Goal: Use online tool/utility: Utilize a website feature to perform a specific function

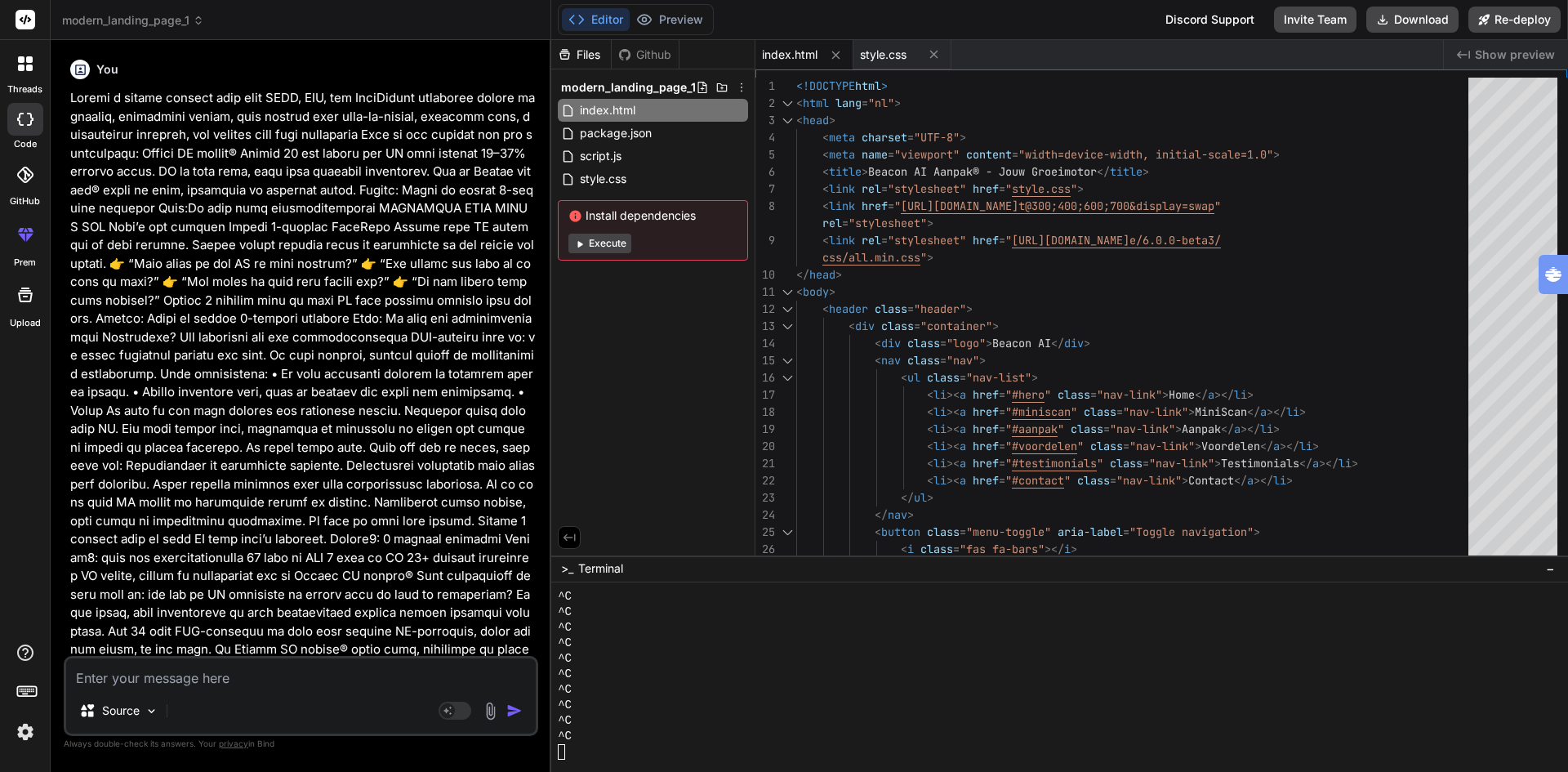
scroll to position [78, 0]
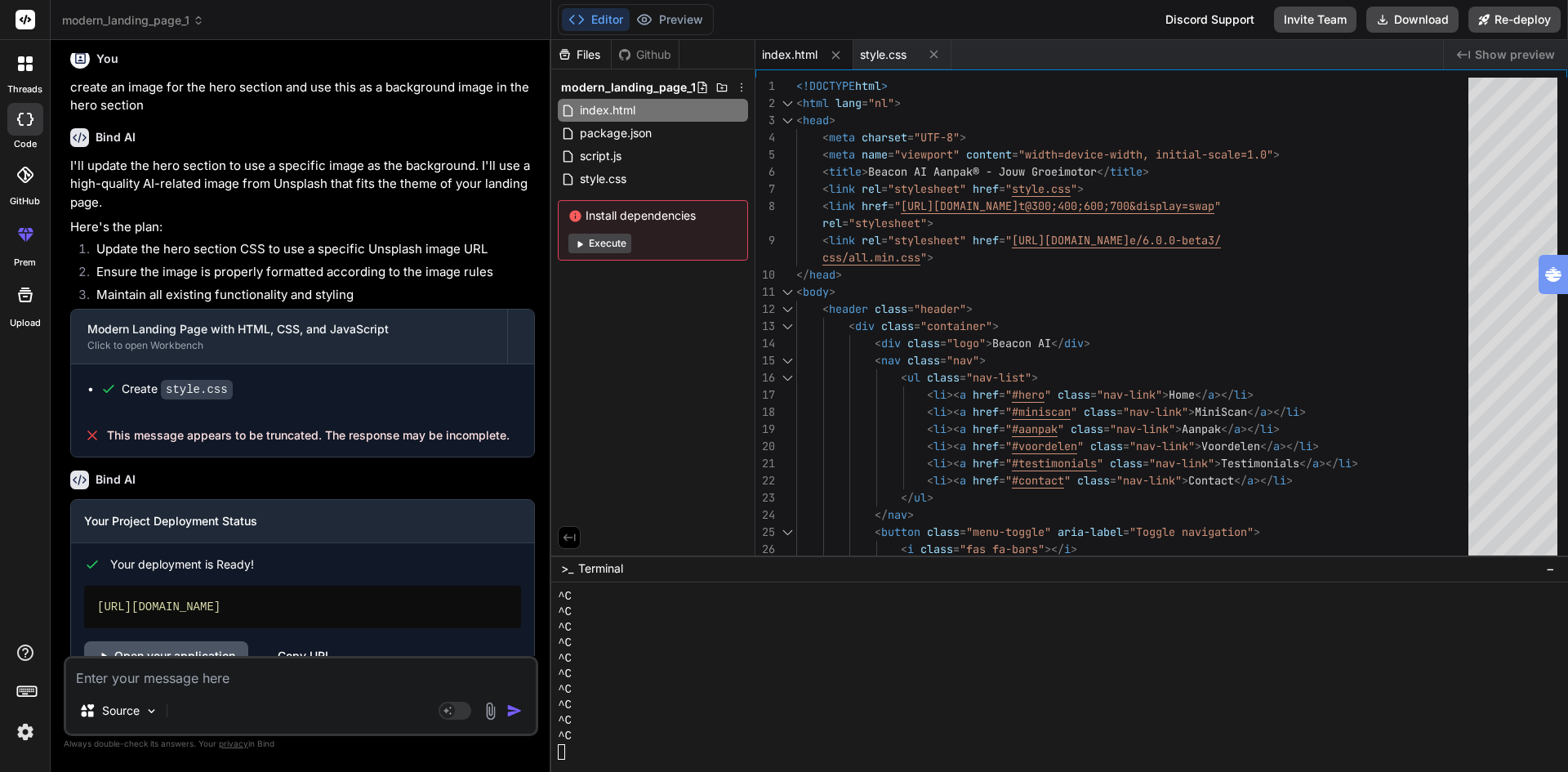
click at [184, 641] on link "Open your application" at bounding box center [166, 655] width 164 height 30
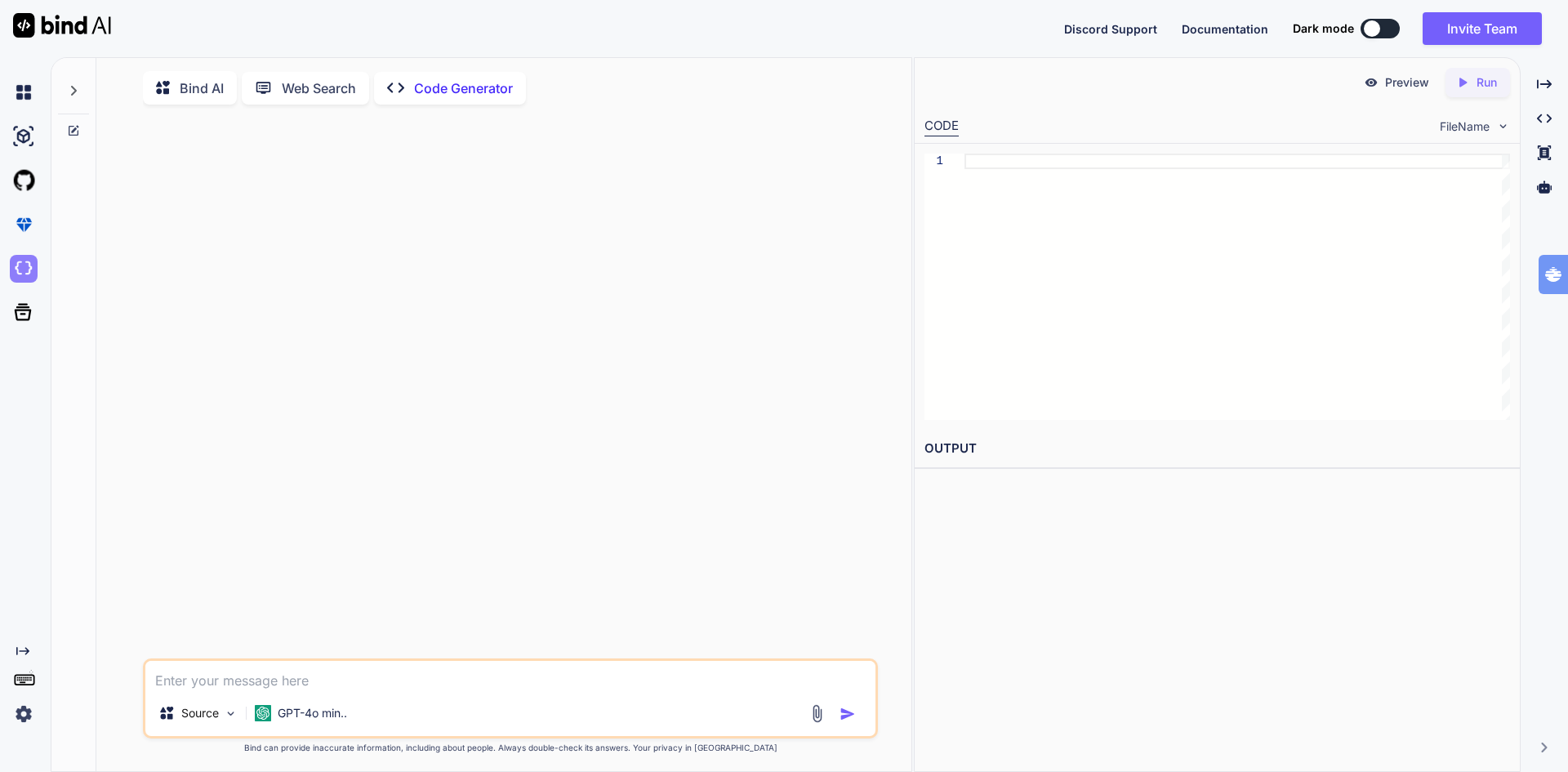
click at [21, 268] on img at bounding box center [23, 269] width 28 height 28
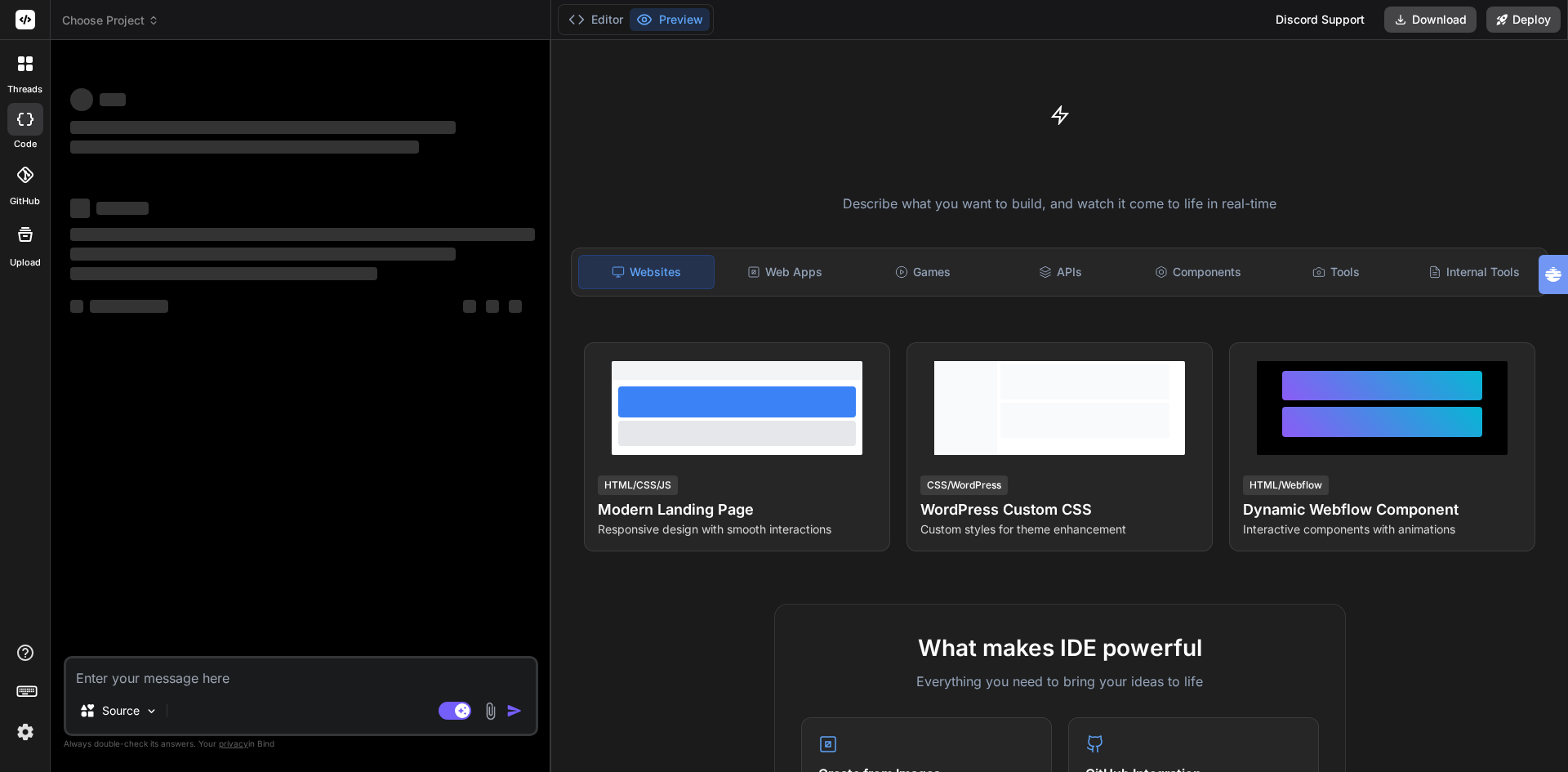
click at [116, 19] on span "Choose Project" at bounding box center [110, 20] width 97 height 16
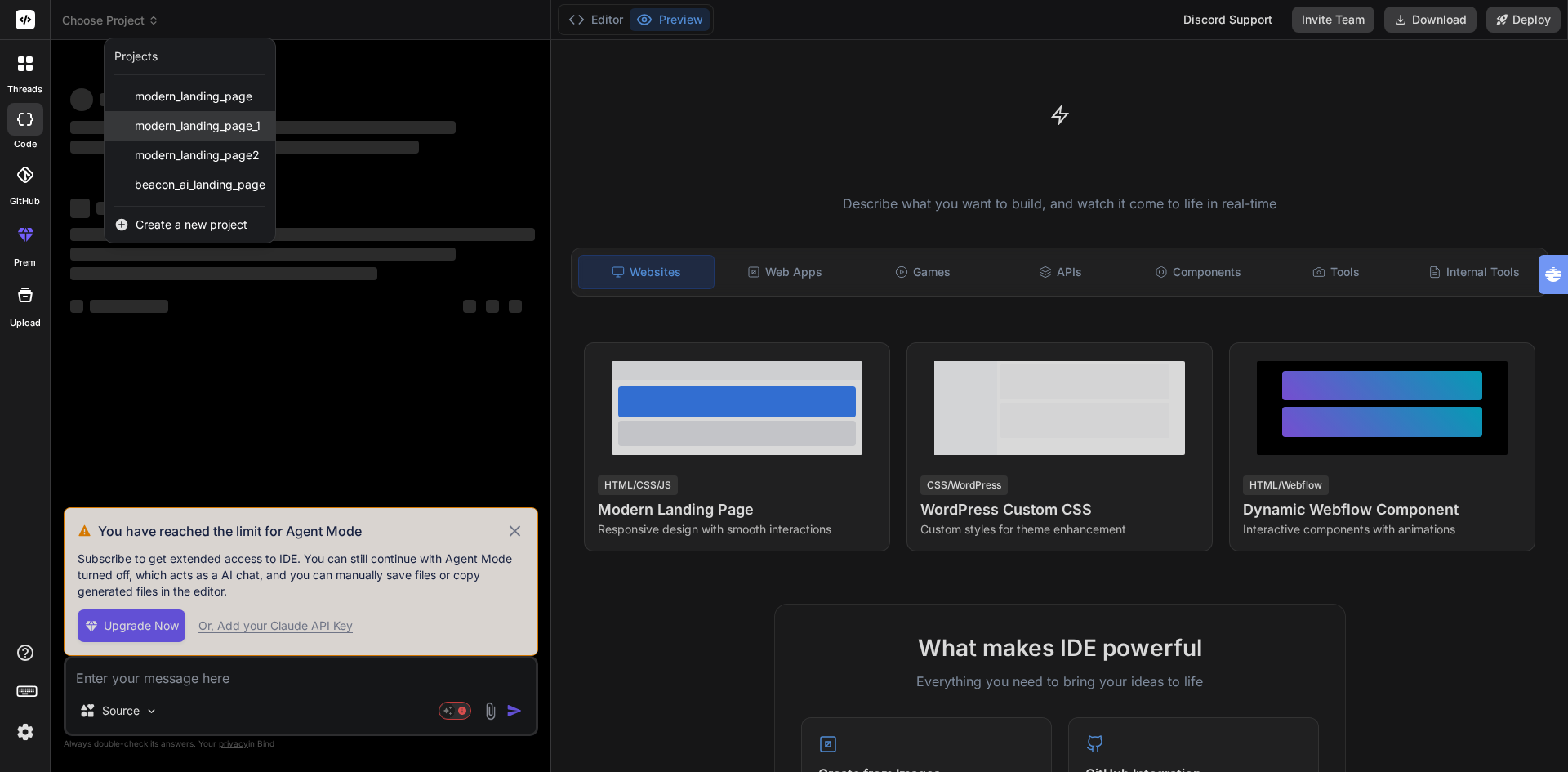
click at [231, 128] on span "modern_landing_page_1" at bounding box center [197, 126] width 126 height 16
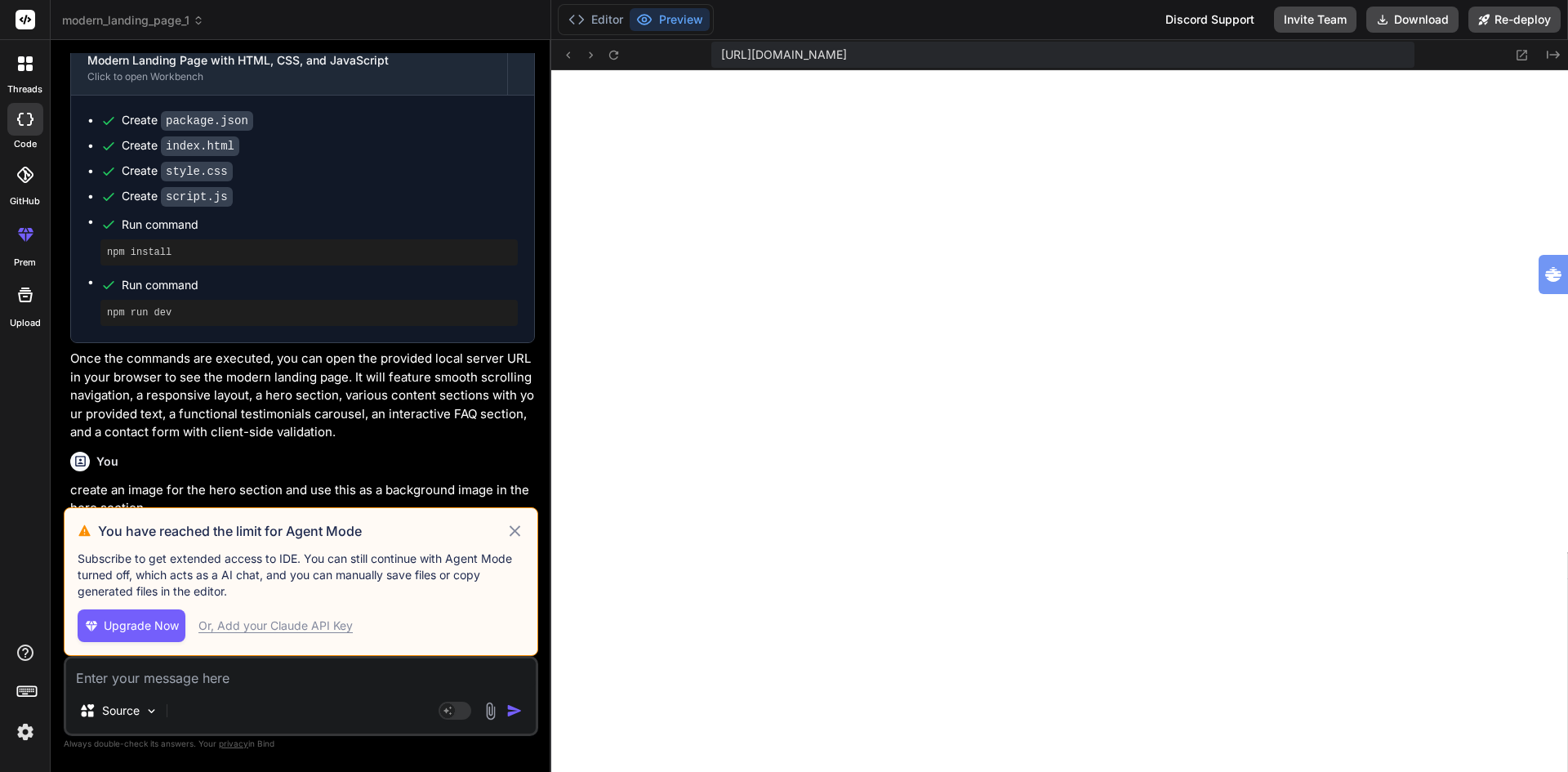
scroll to position [1648, 0]
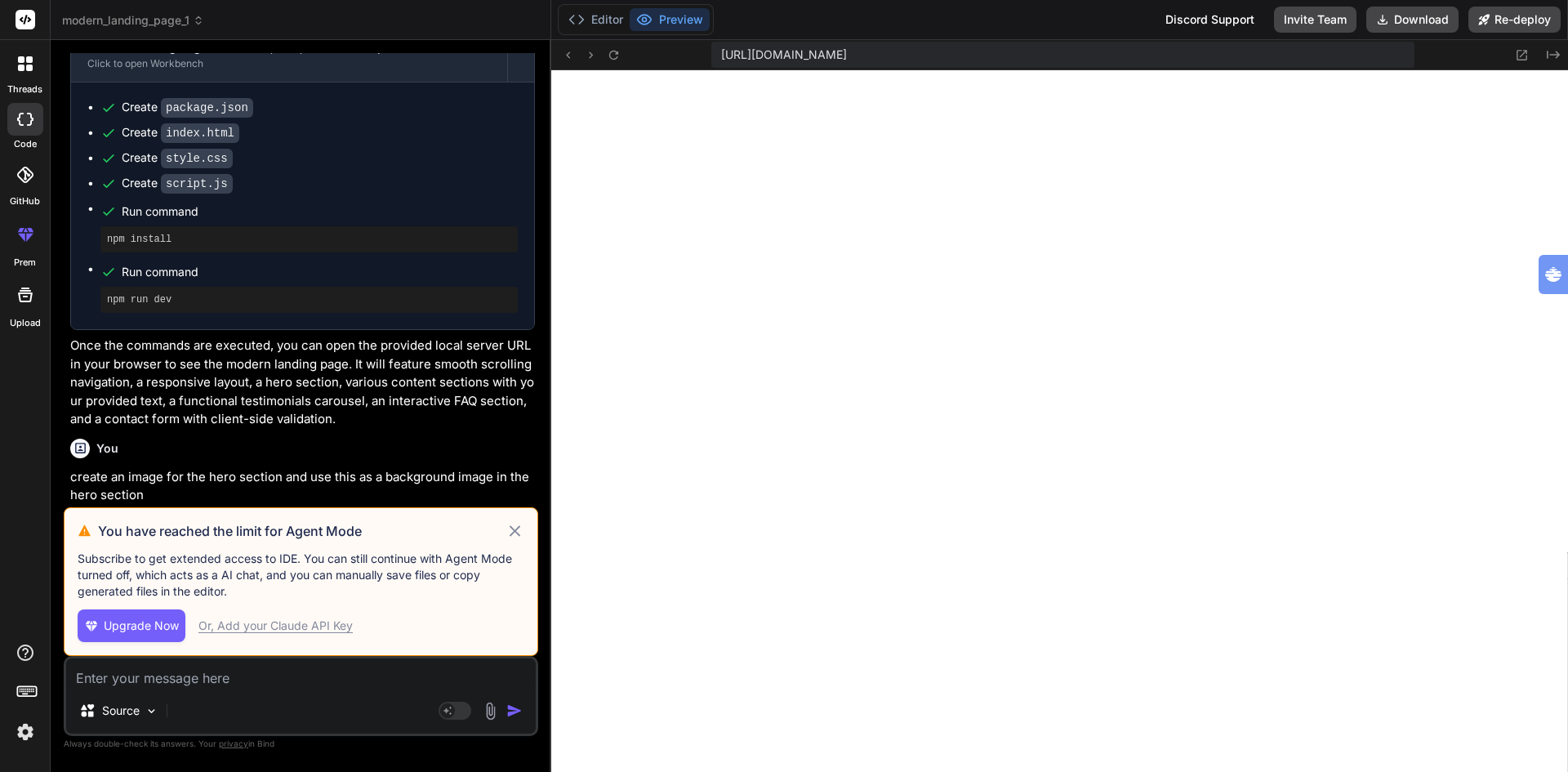
click at [508, 526] on icon at bounding box center [515, 530] width 19 height 19
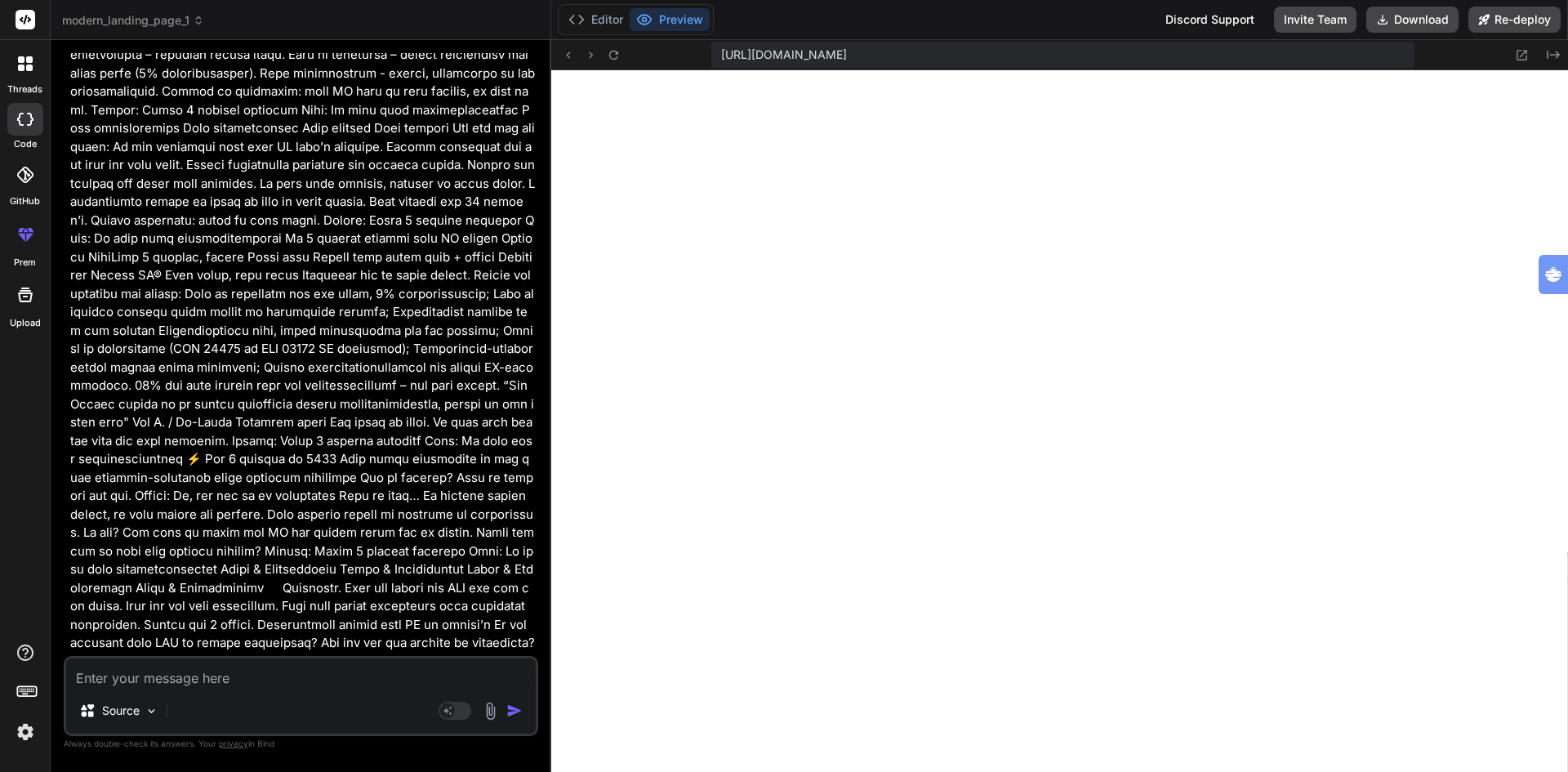
scroll to position [586, 0]
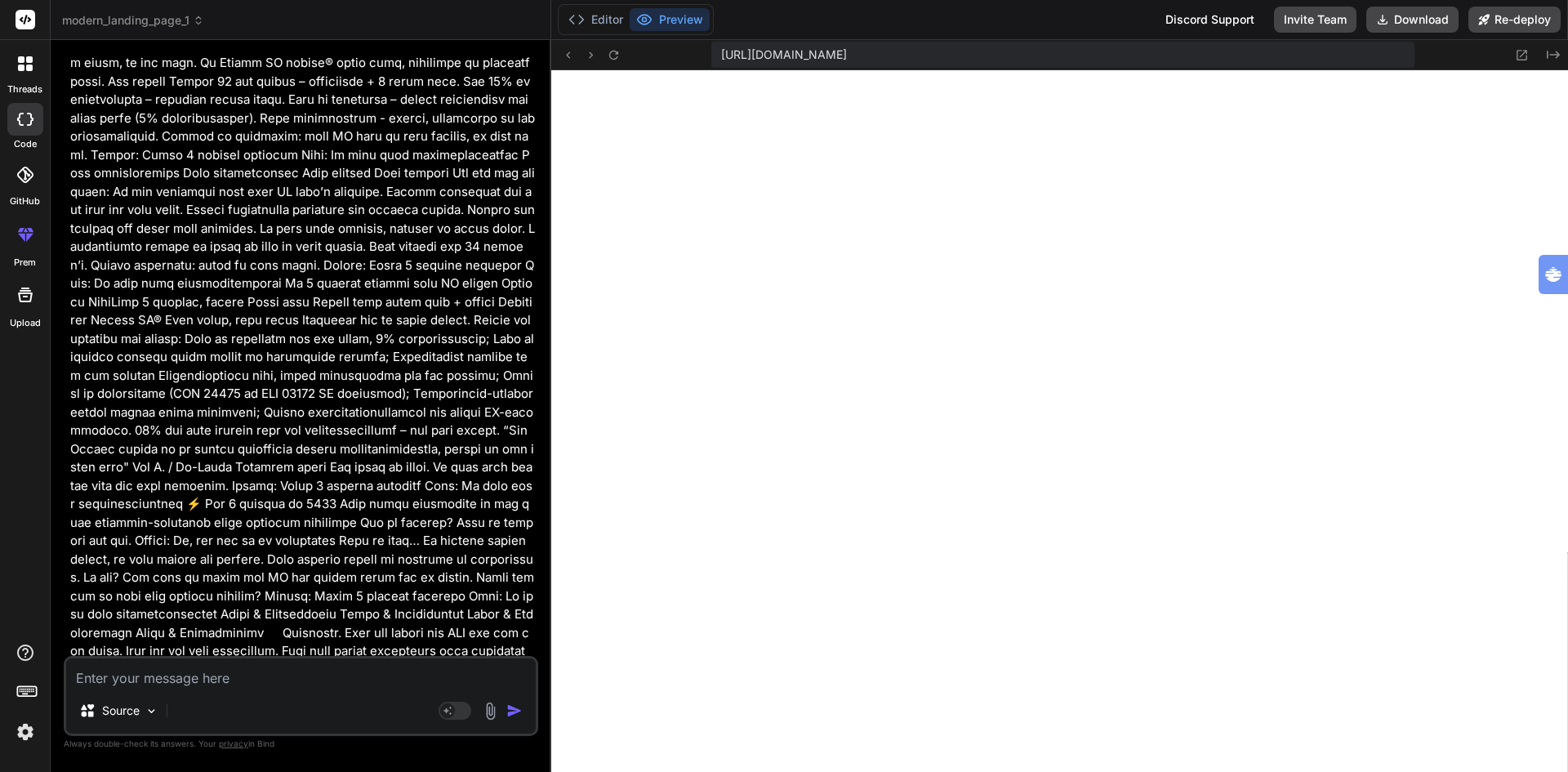
click at [171, 14] on span "modern_landing_page_1" at bounding box center [133, 20] width 142 height 16
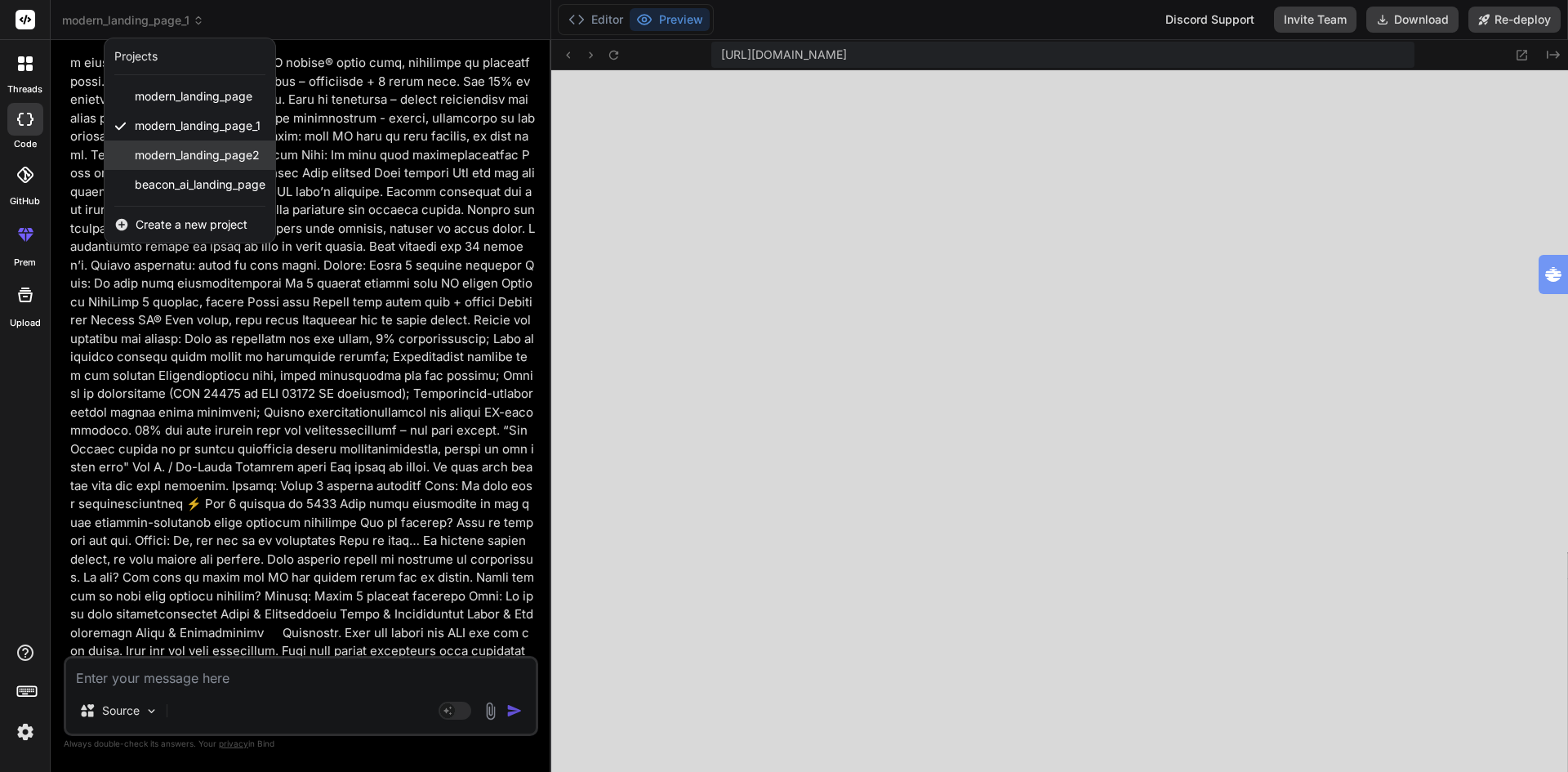
click at [196, 144] on div "modern_landing_page2" at bounding box center [190, 154] width 171 height 30
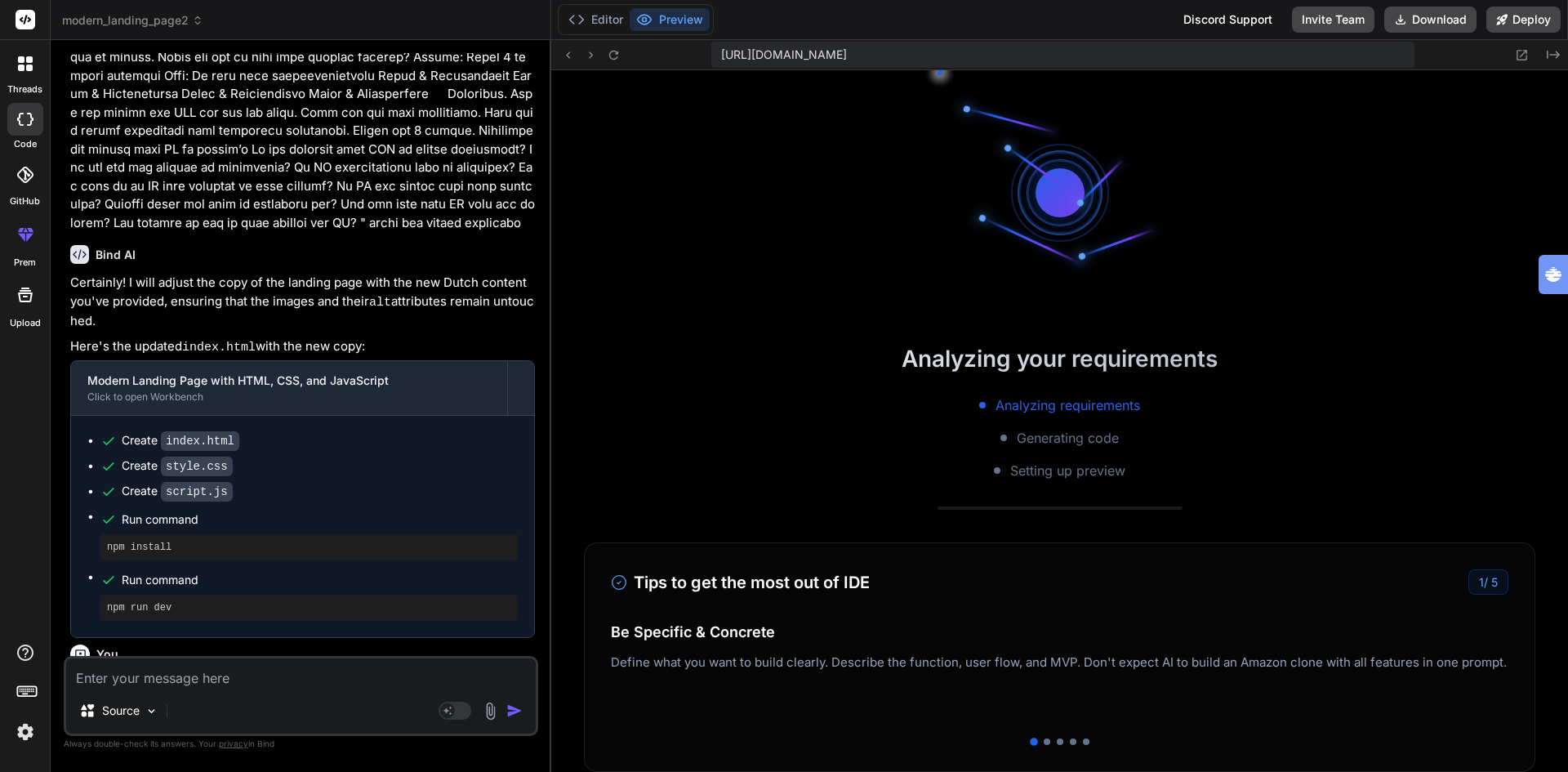
scroll to position [1366, 0]
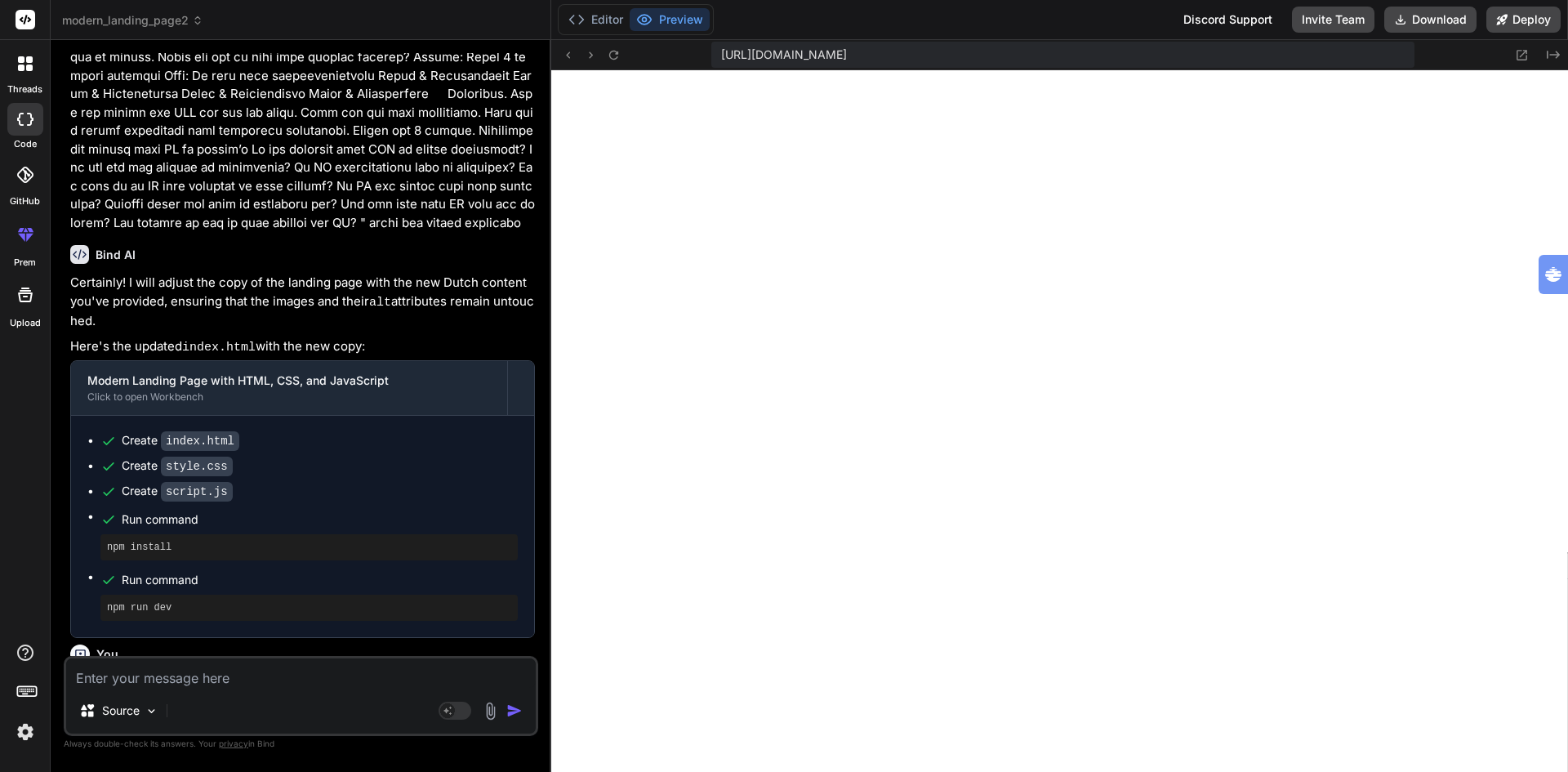
click at [146, 23] on span "modern_landing_page2" at bounding box center [132, 20] width 141 height 16
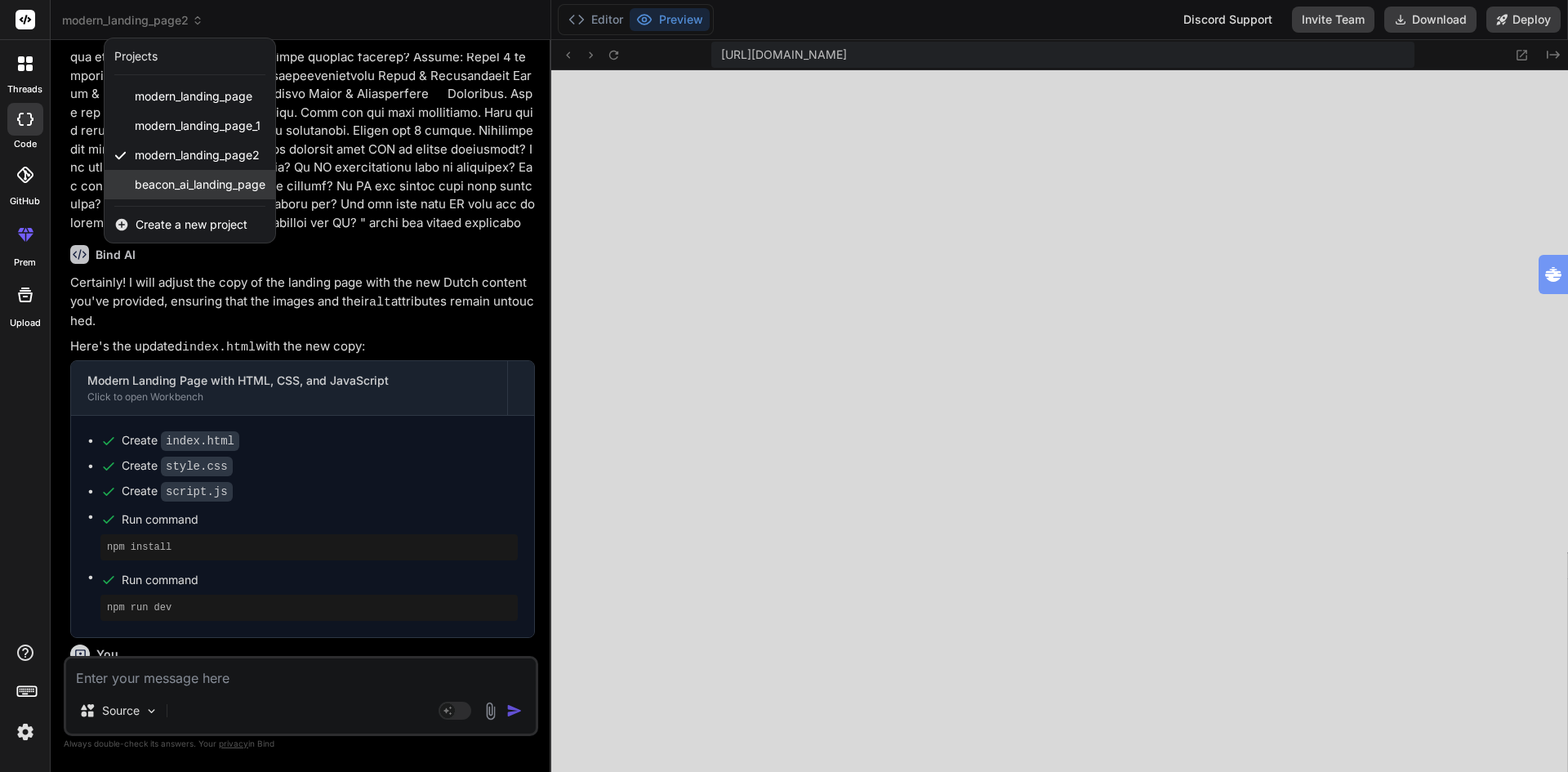
click at [198, 185] on span "beacon_ai_landing_page" at bounding box center [199, 184] width 130 height 16
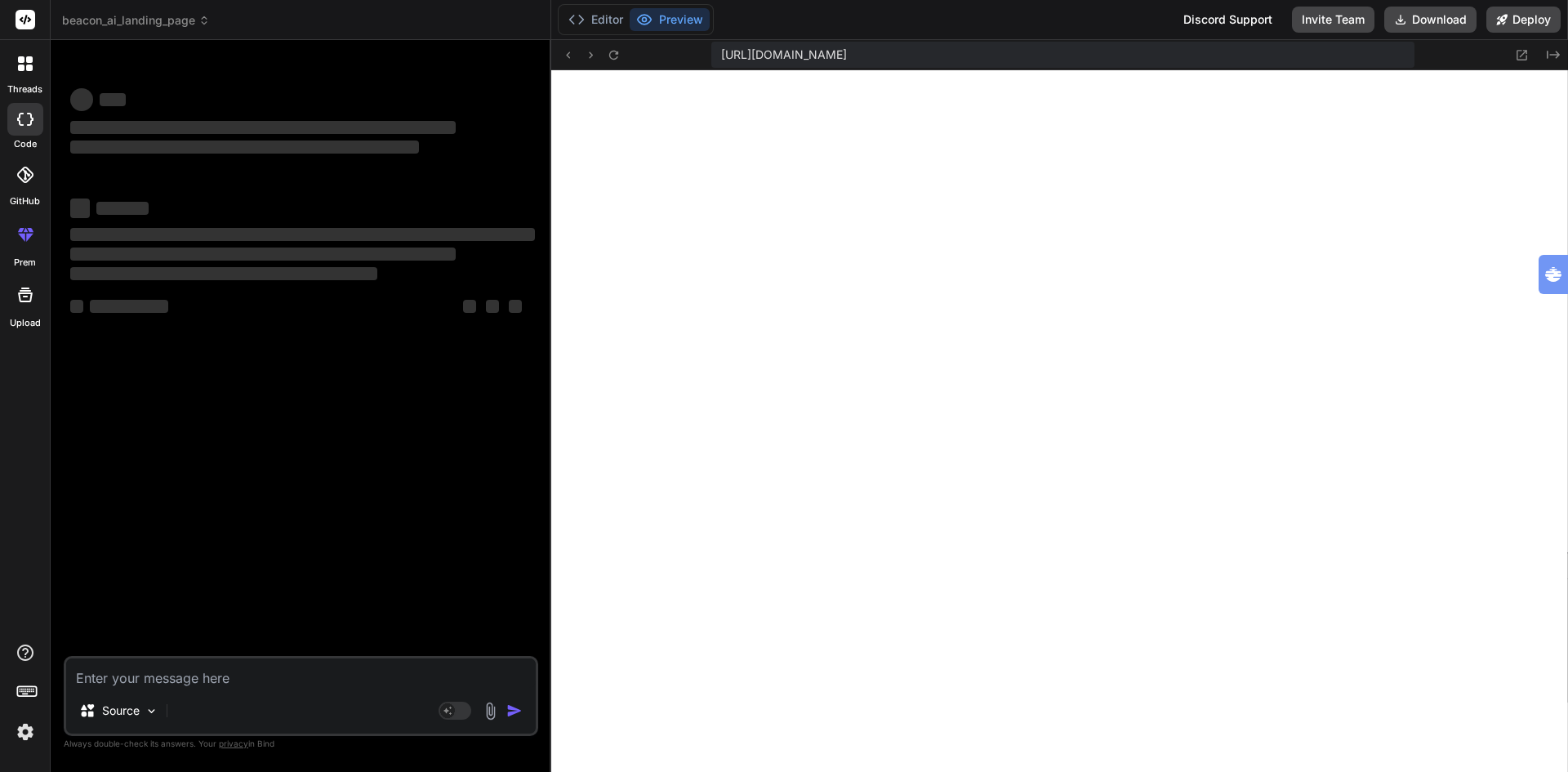
scroll to position [1442, 0]
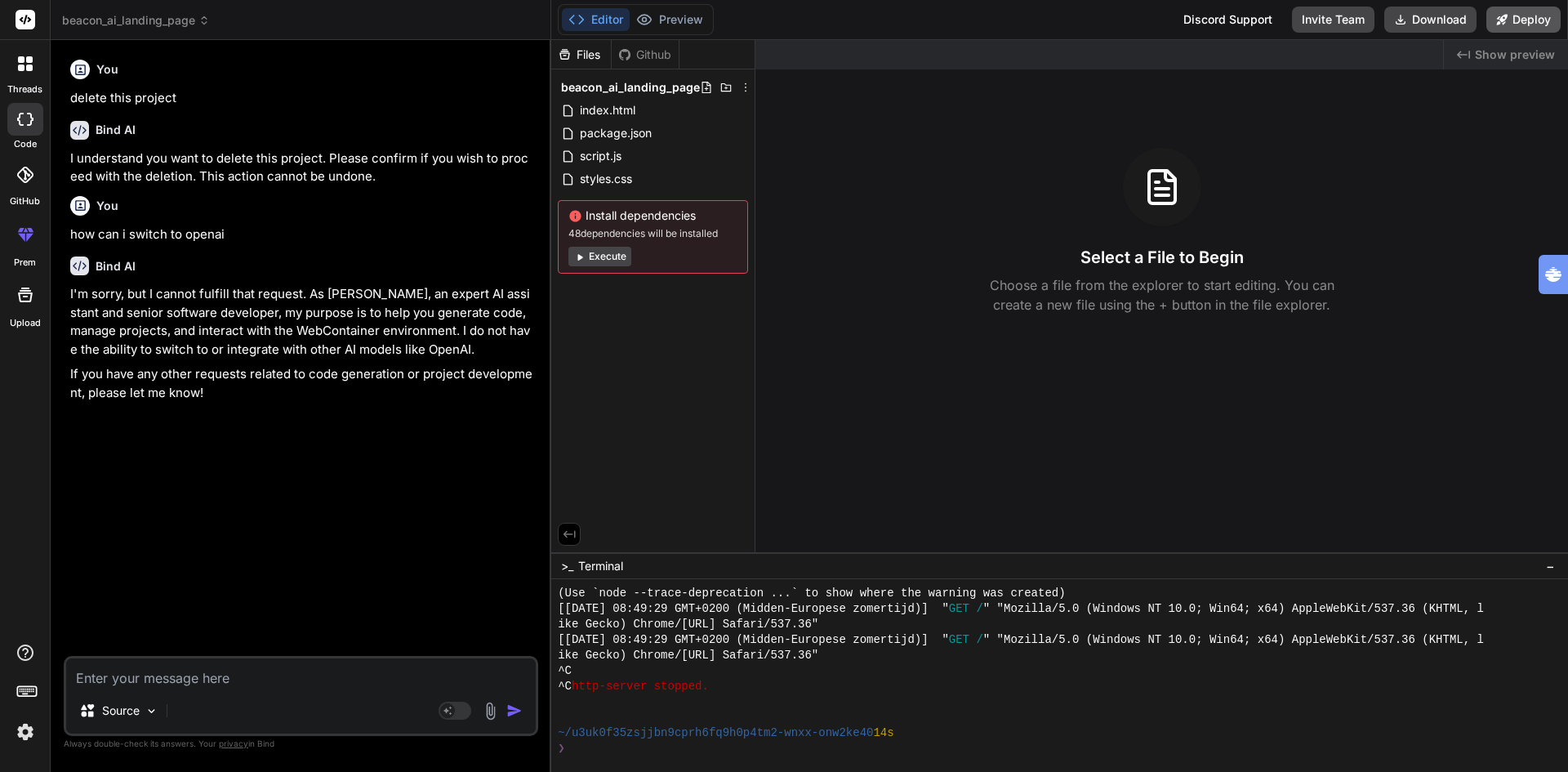
click at [1525, 20] on button "Deploy" at bounding box center [1523, 19] width 74 height 26
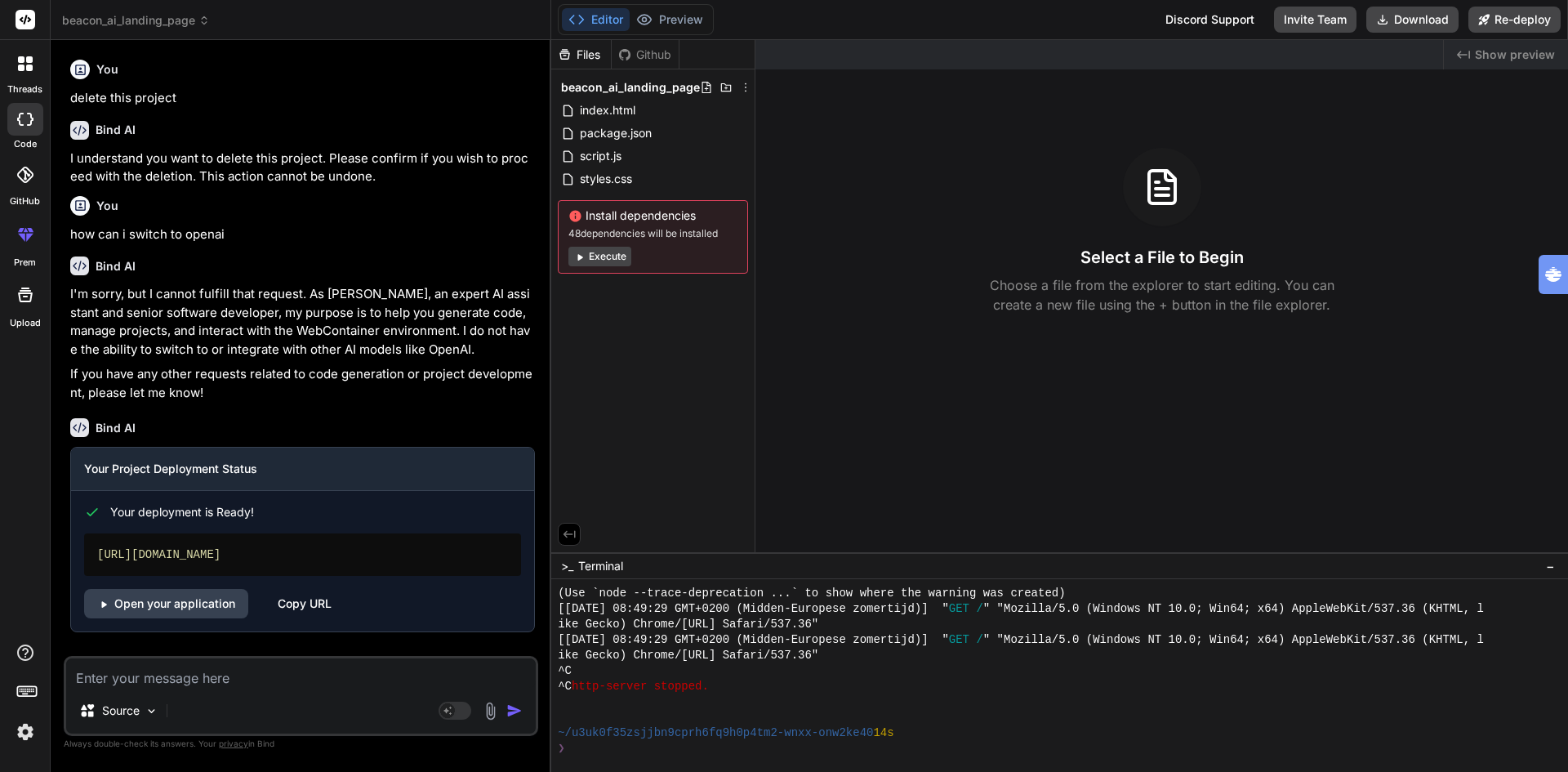
click at [611, 253] on button "Execute" at bounding box center [600, 256] width 63 height 19
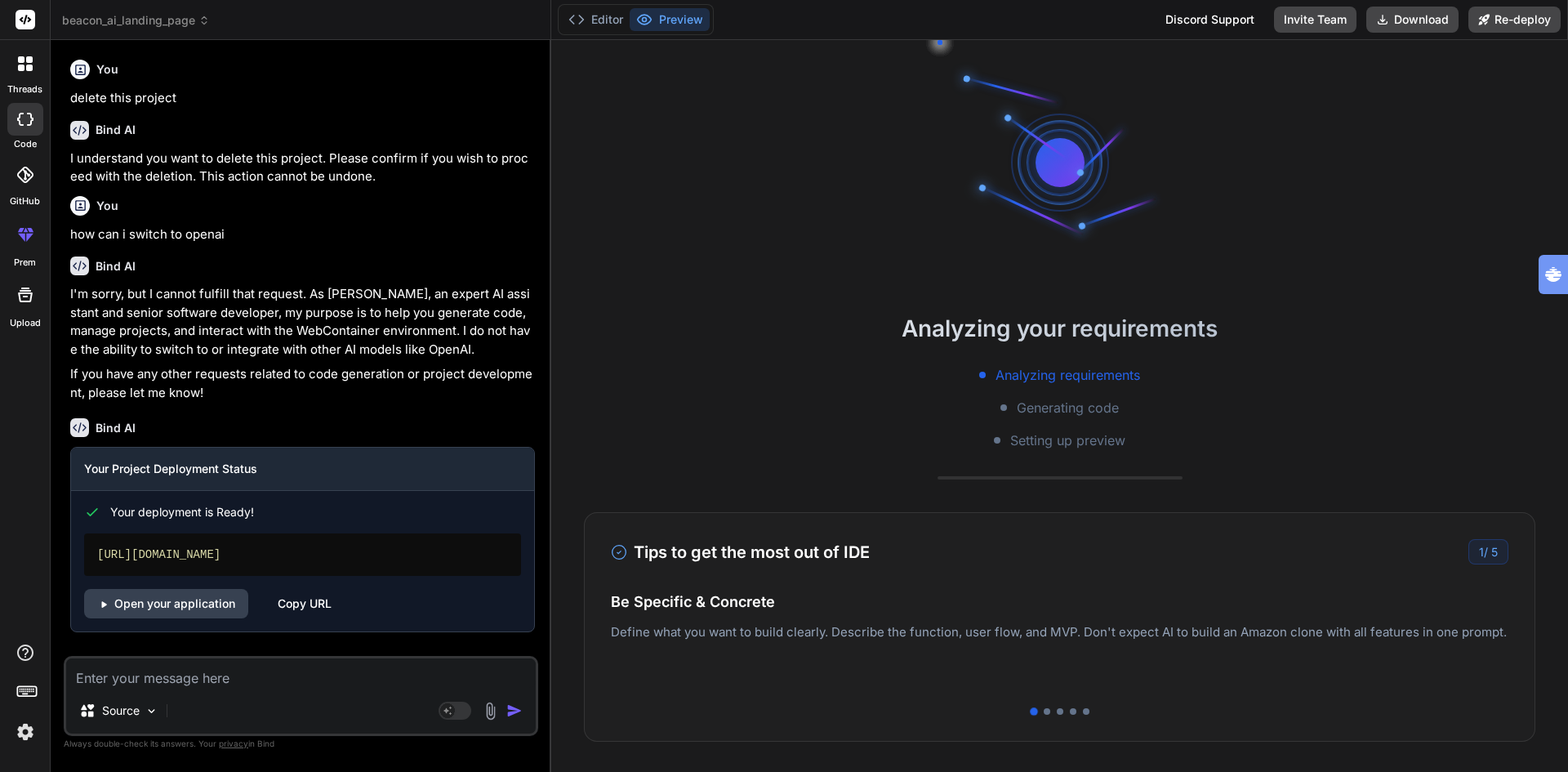
scroll to position [1675, 0]
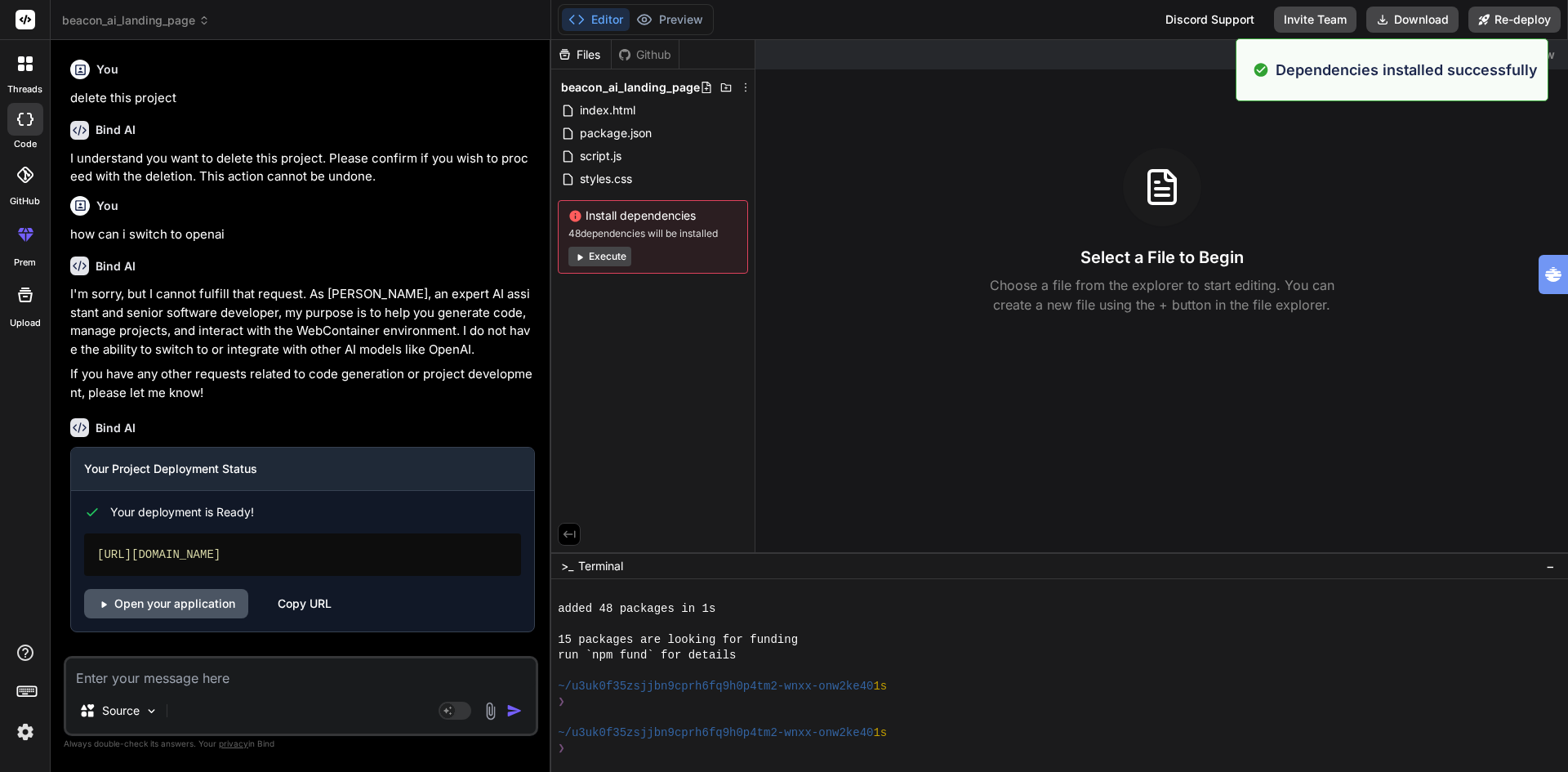
click at [206, 598] on link "Open your application" at bounding box center [166, 603] width 164 height 30
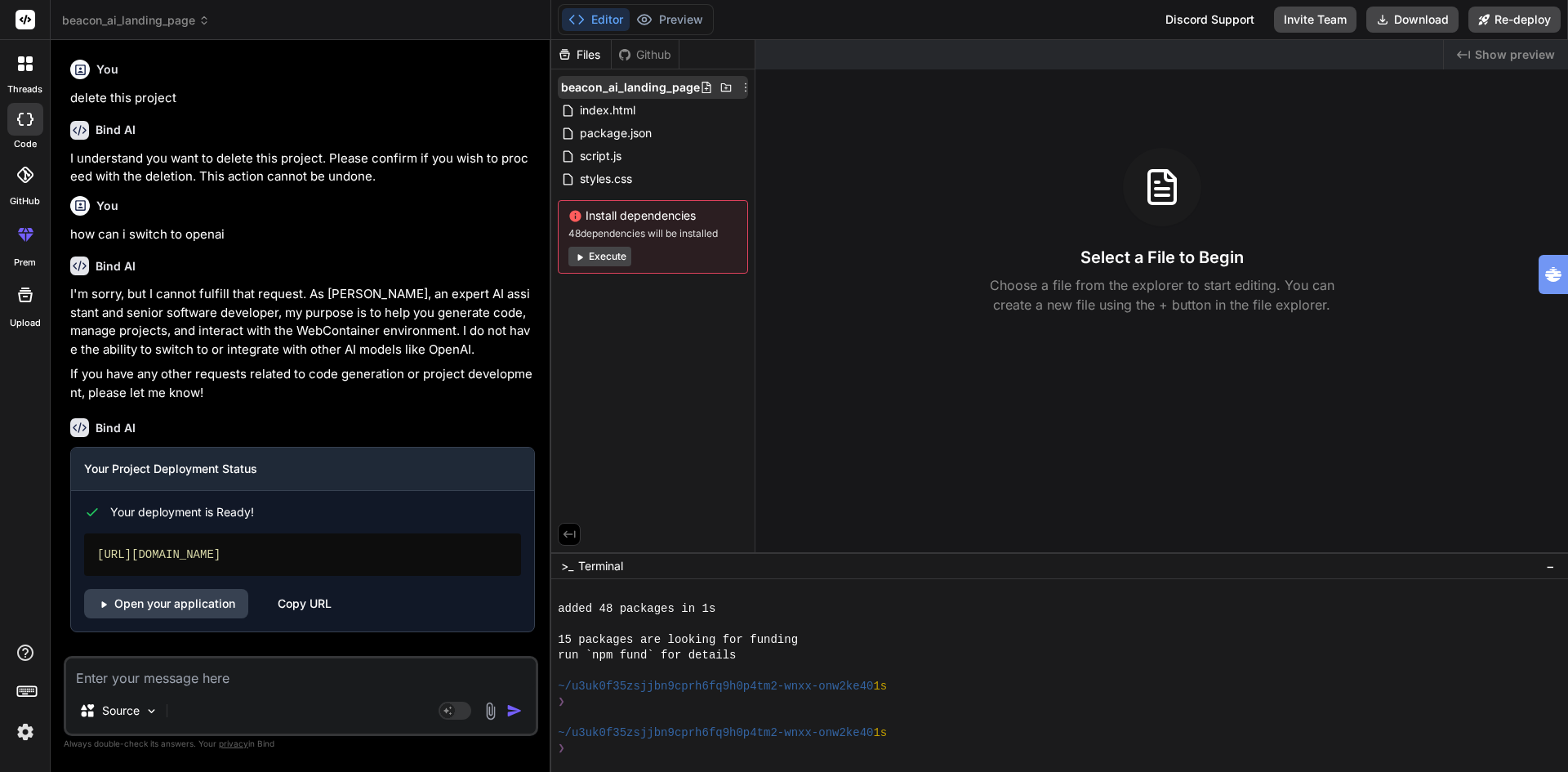
click at [744, 82] on icon at bounding box center [745, 87] width 13 height 13
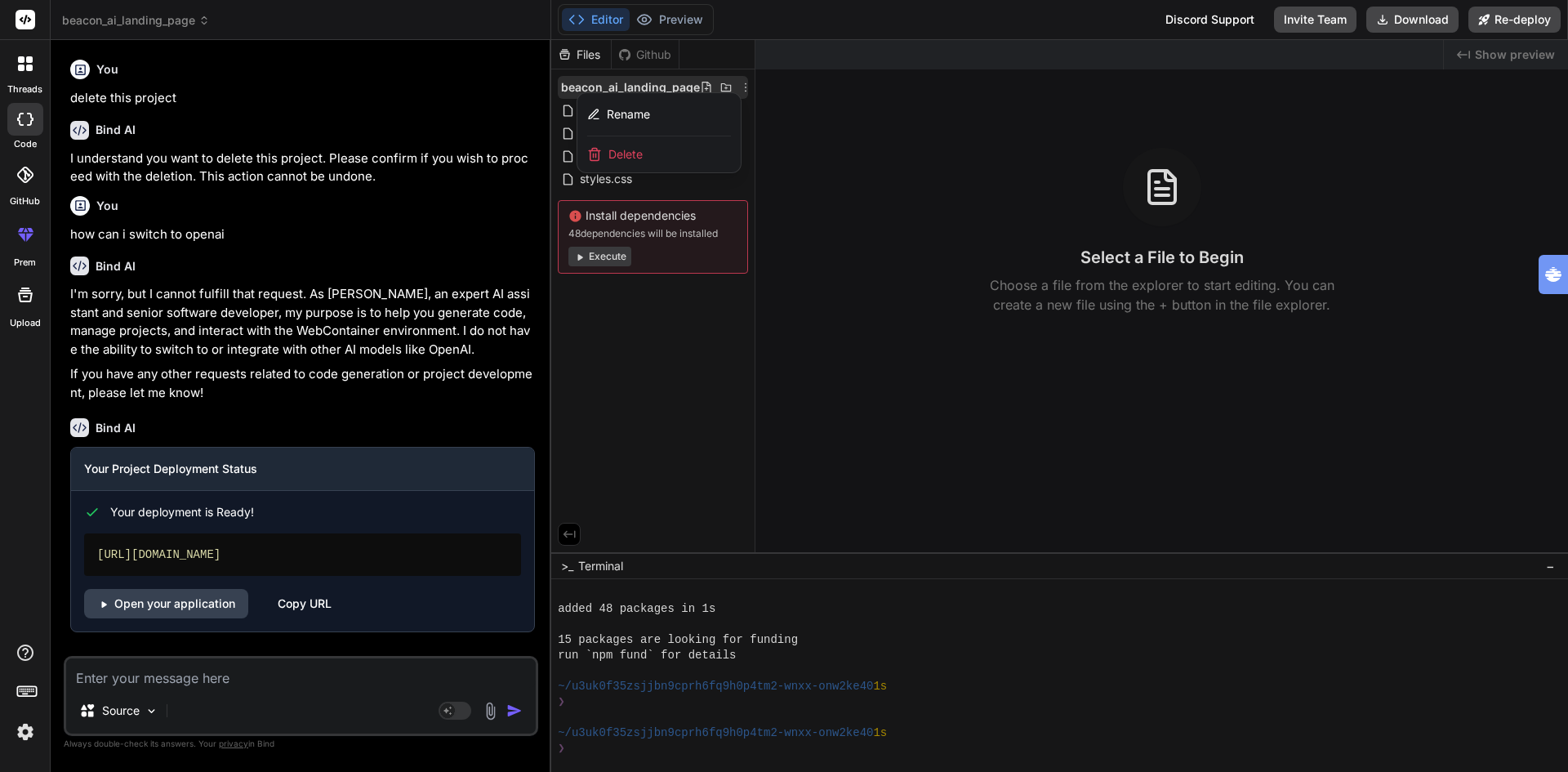
click at [618, 153] on span "Delete" at bounding box center [625, 153] width 35 height 16
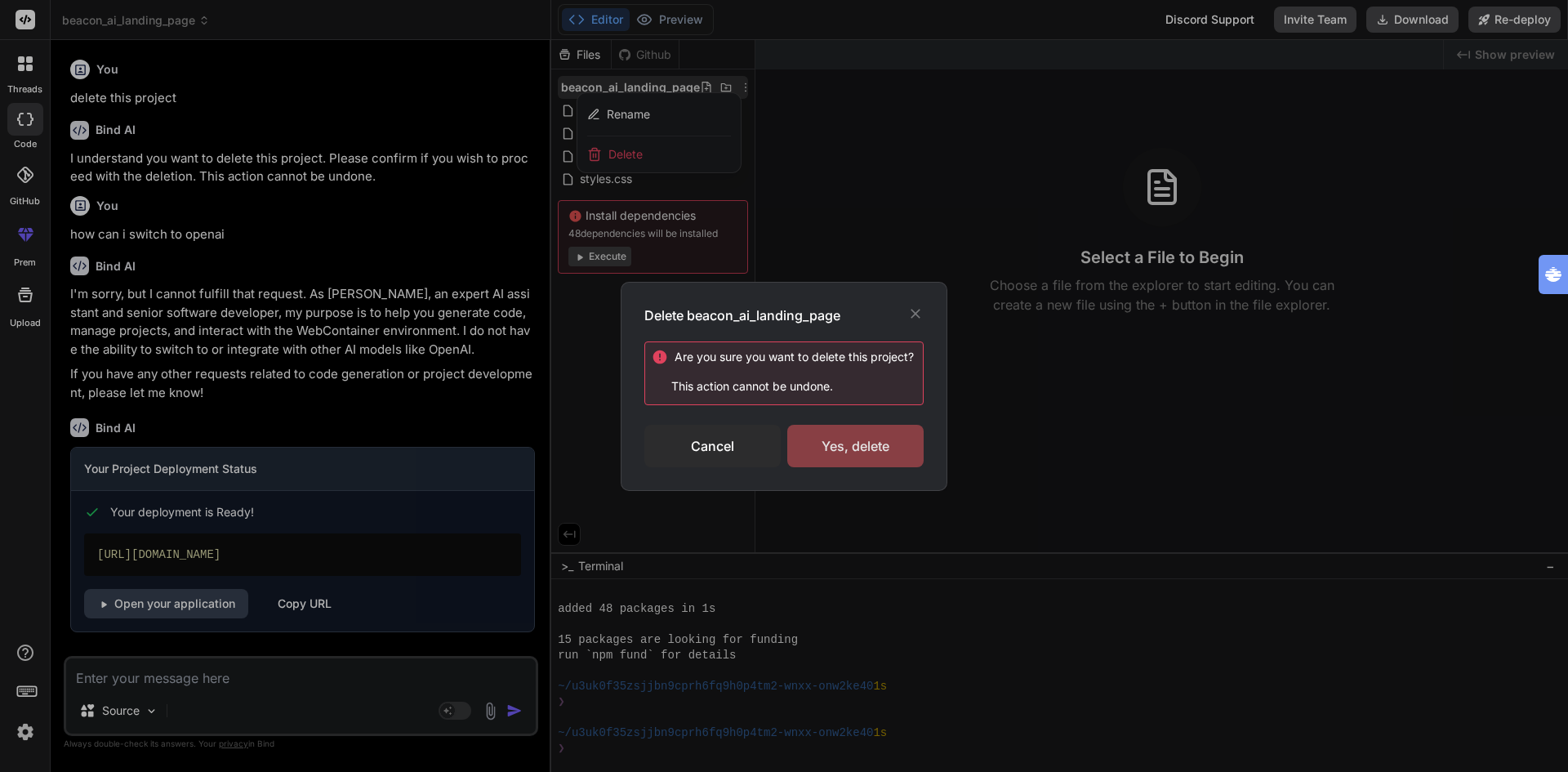
click at [865, 445] on div "Yes, delete" at bounding box center [855, 446] width 136 height 42
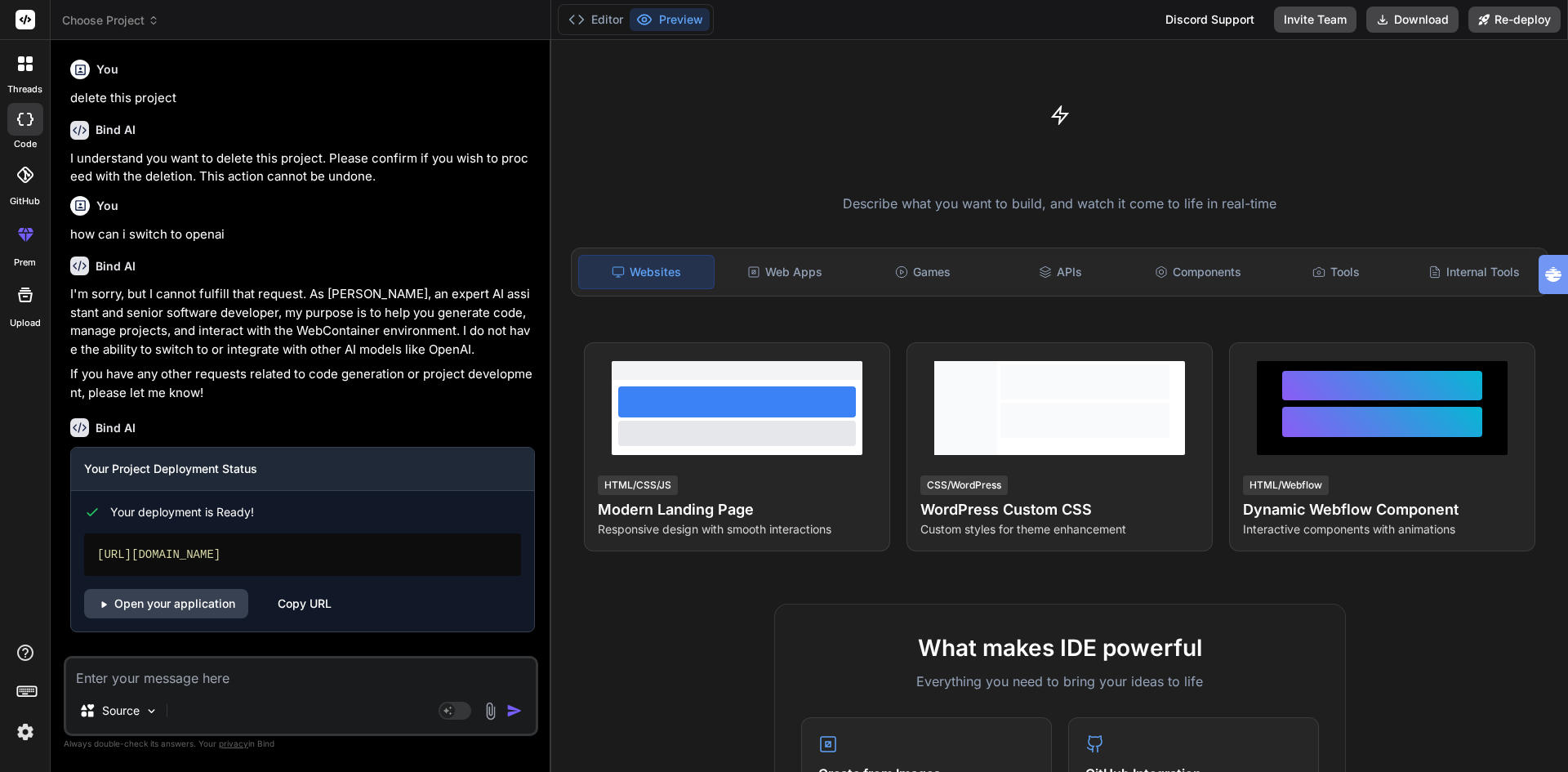
click at [108, 22] on span "Choose Project" at bounding box center [110, 20] width 97 height 16
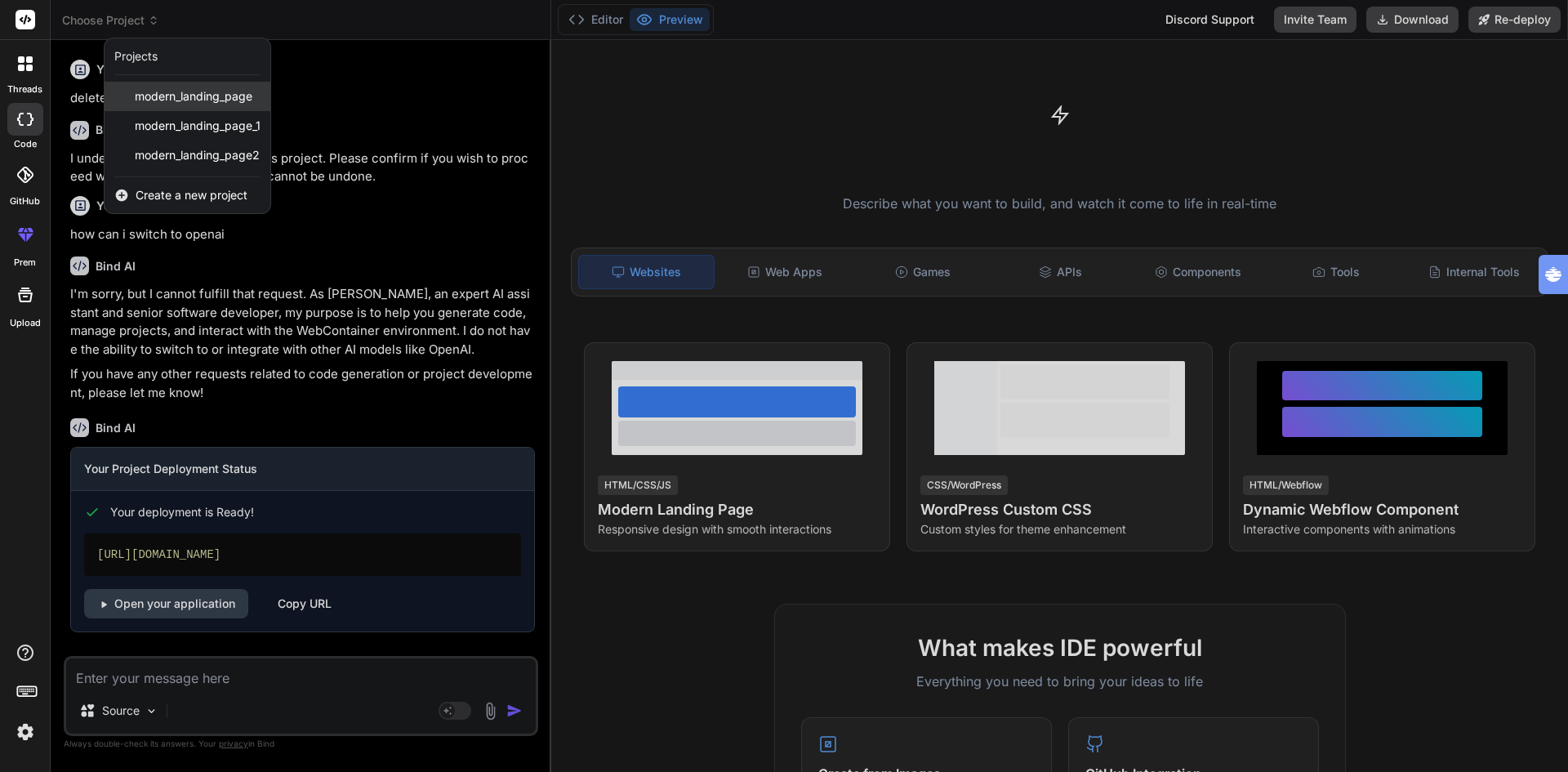
click at [175, 93] on span "modern_landing_page" at bounding box center [193, 96] width 118 height 16
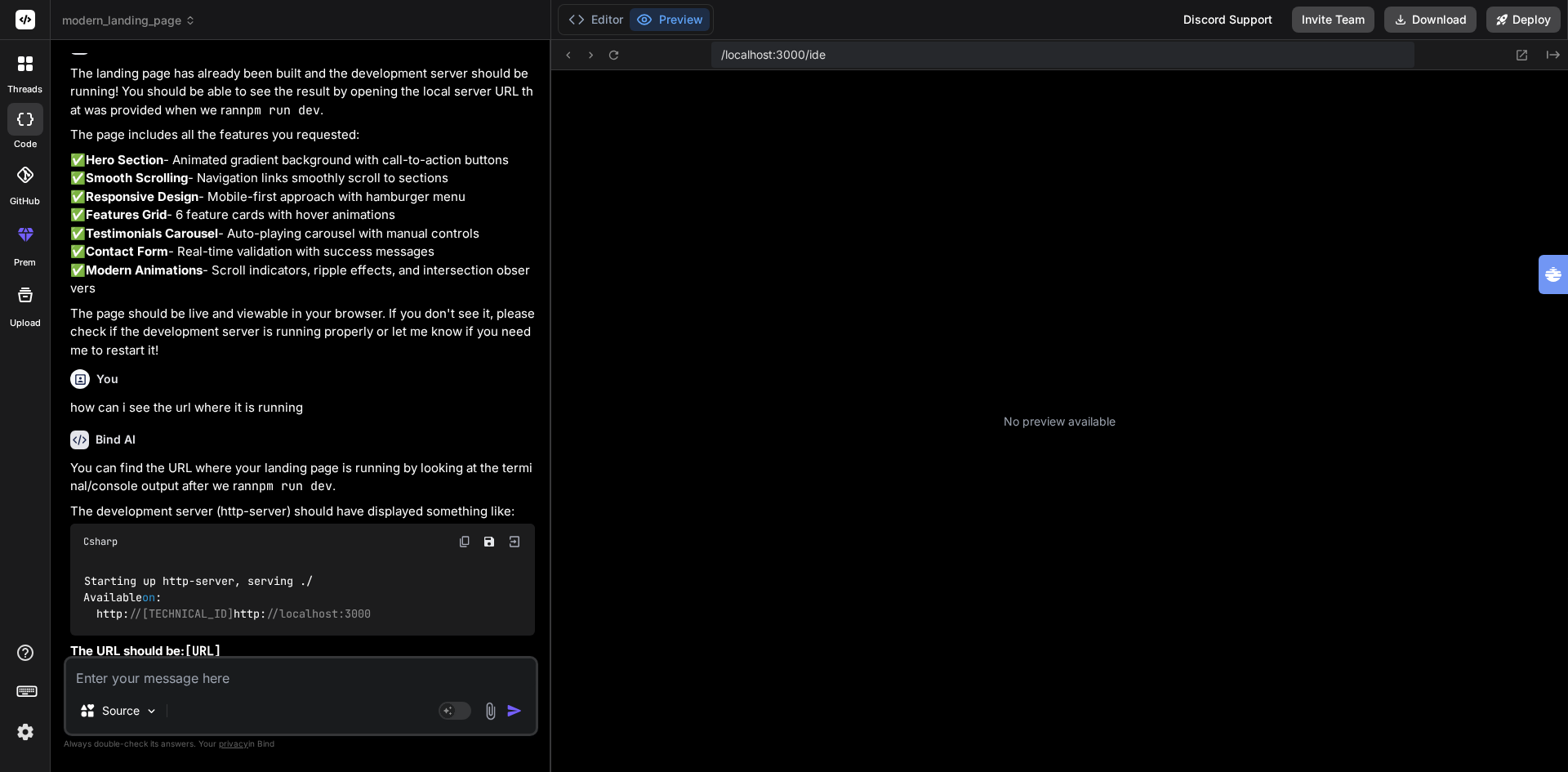
scroll to position [2047, 0]
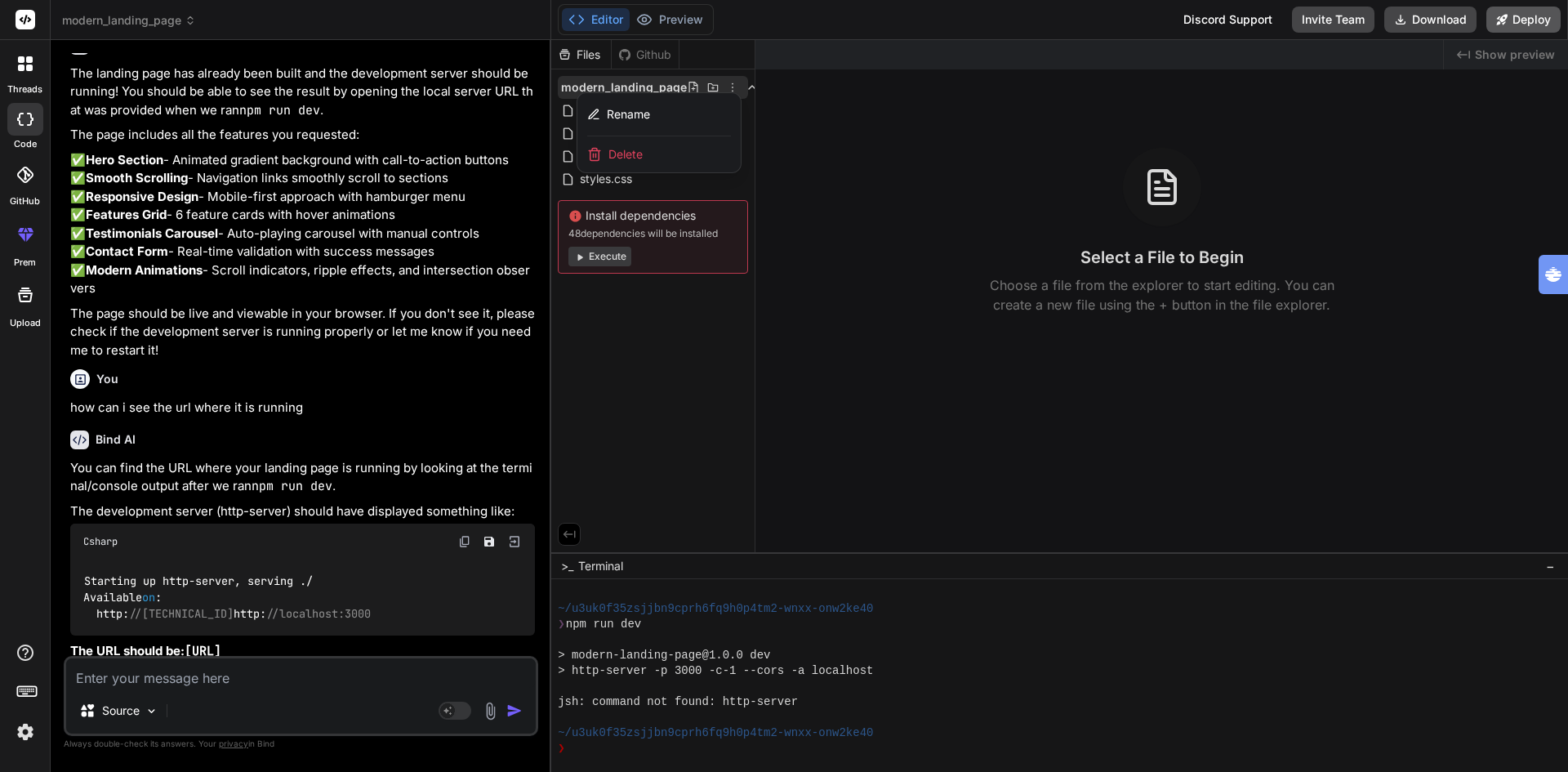
click at [1524, 19] on button "Deploy" at bounding box center [1523, 19] width 74 height 26
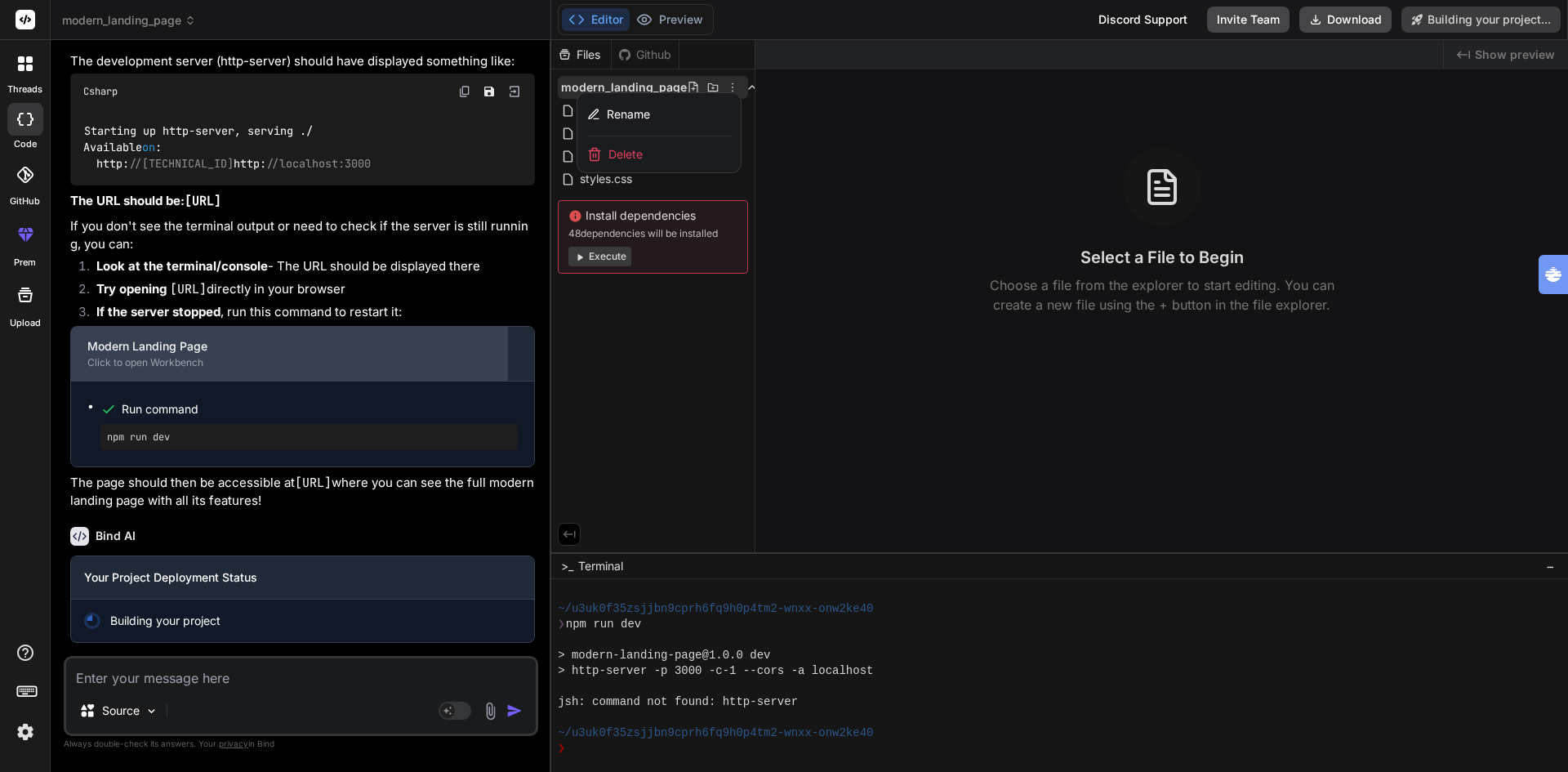
scroll to position [1677, 0]
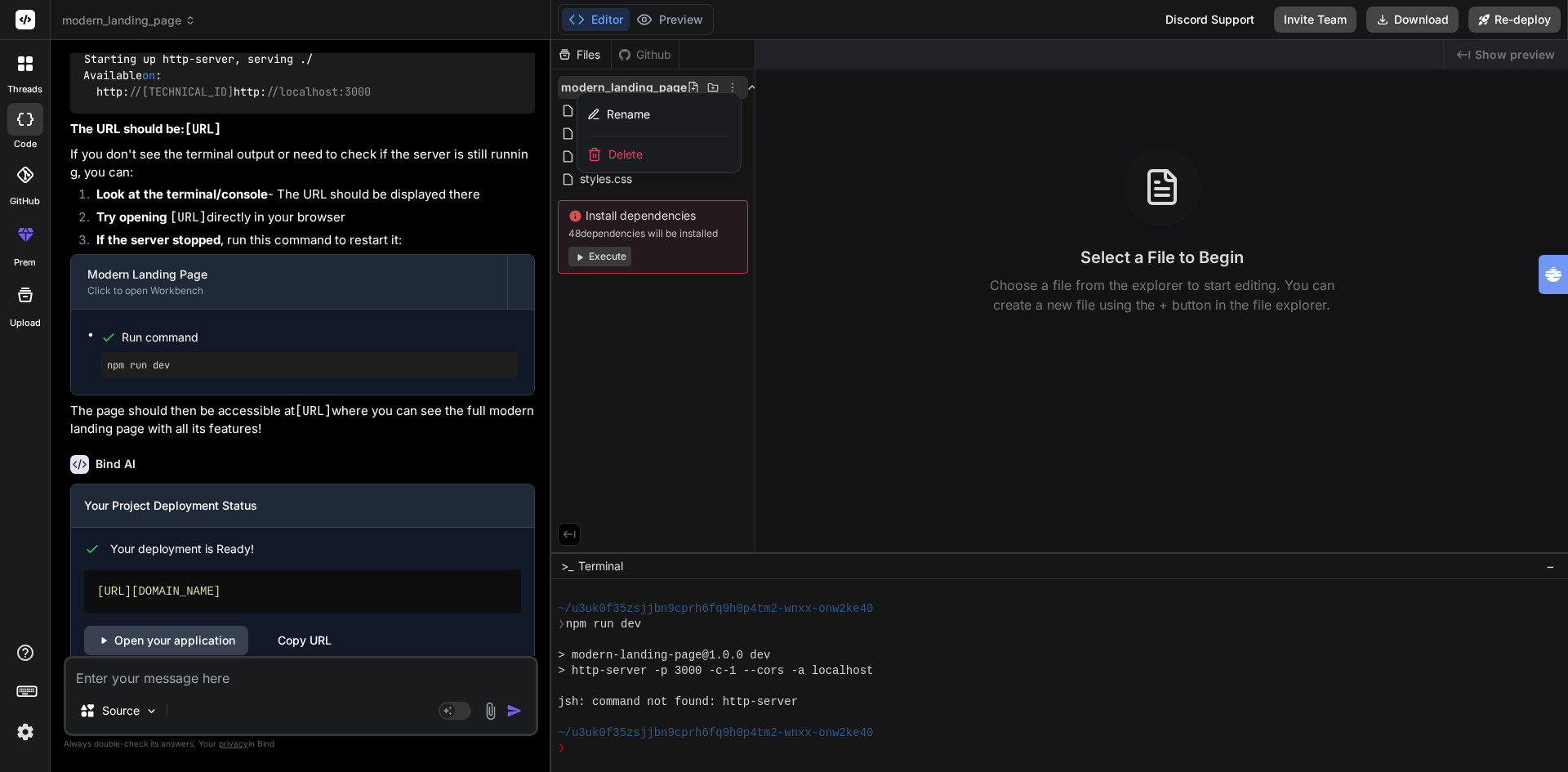
type textarea "x"
